Goal: Check status: Check status

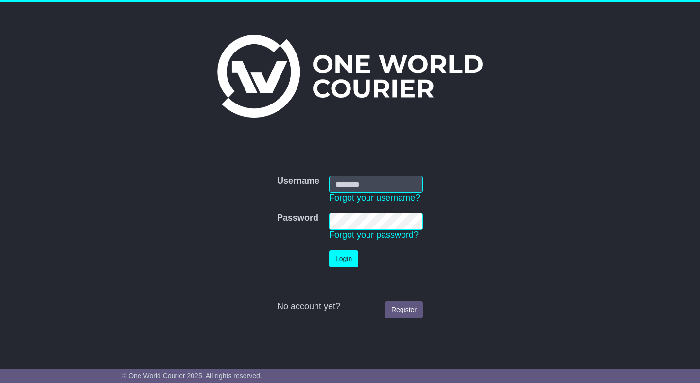
type input "**********"
click at [341, 264] on button "Login" at bounding box center [343, 258] width 29 height 17
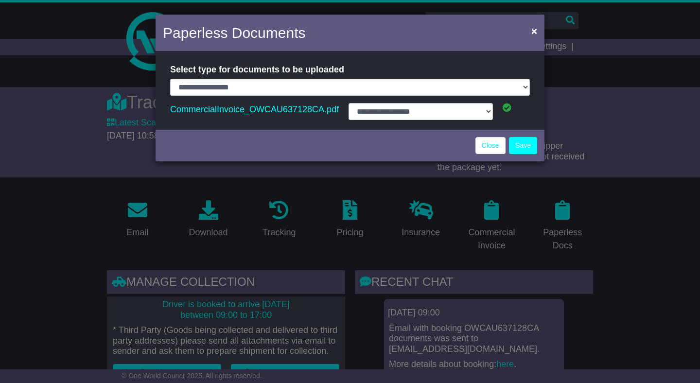
select select "**********"
click at [491, 154] on link "Close" at bounding box center [491, 145] width 30 height 17
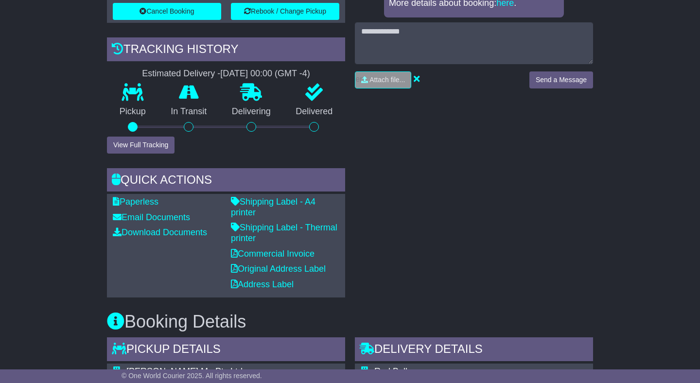
scroll to position [362, 0]
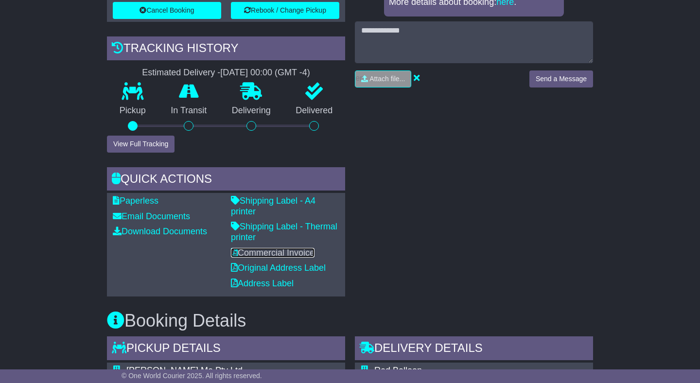
click at [273, 248] on link "Commercial Invoice" at bounding box center [273, 253] width 84 height 10
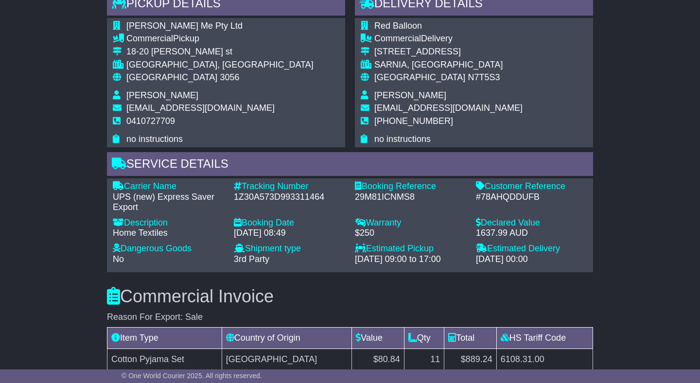
scroll to position [706, 0]
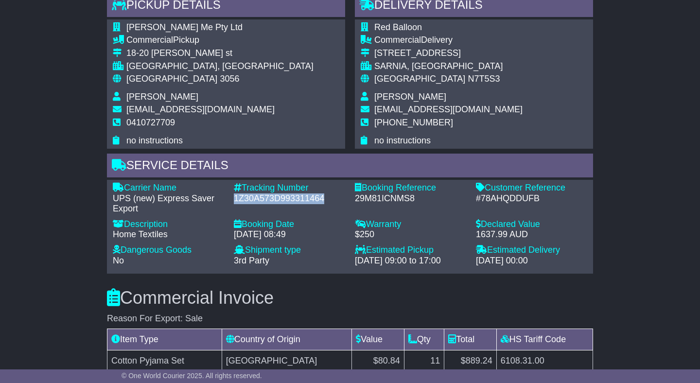
drag, startPoint x: 325, startPoint y: 190, endPoint x: 236, endPoint y: 187, distance: 89.1
click at [236, 194] on div "1Z30A573D993311464" at bounding box center [289, 199] width 111 height 11
copy div "1Z30A573D993311464"
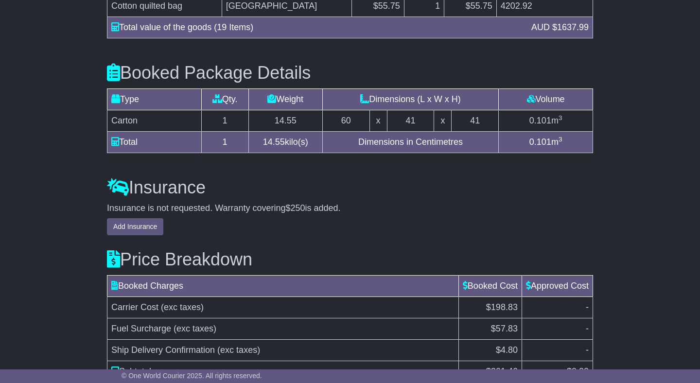
scroll to position [1213, 0]
